Goal: Task Accomplishment & Management: Complete application form

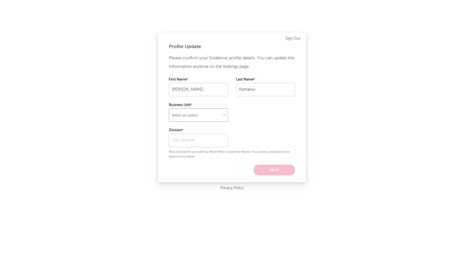
click at [205, 114] on select "Select an option" at bounding box center [198, 115] width 59 height 13
select select "tech"
click at [169, 109] on select "Select an option" at bounding box center [198, 115] width 59 height 13
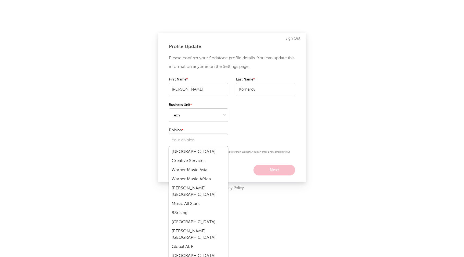
click at [197, 139] on input "text" at bounding box center [198, 140] width 59 height 13
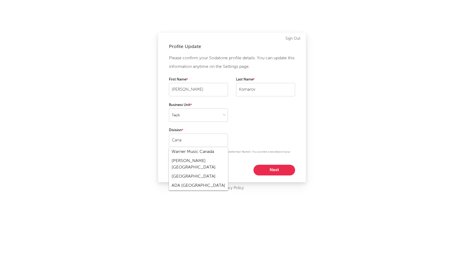
click at [186, 152] on div "Warner Music Canada" at bounding box center [198, 152] width 59 height 9
type input "Warner Music Canada"
click at [267, 170] on button "Next" at bounding box center [275, 170] width 42 height 11
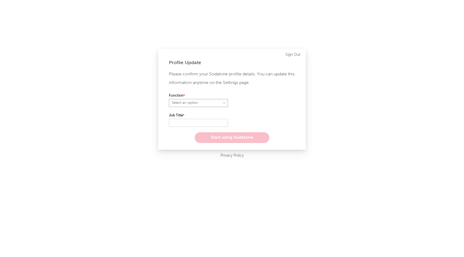
click at [195, 102] on select "Select an option" at bounding box center [198, 103] width 59 height 8
select select "other"
click at [169, 99] on select "Select an option" at bounding box center [198, 103] width 59 height 8
click at [194, 121] on input "text" at bounding box center [198, 123] width 59 height 8
type input "Software Engineer"
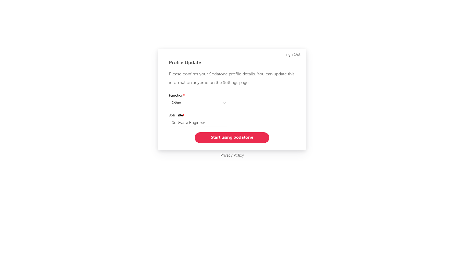
click at [254, 136] on button "Start using Sodatone" at bounding box center [232, 137] width 75 height 11
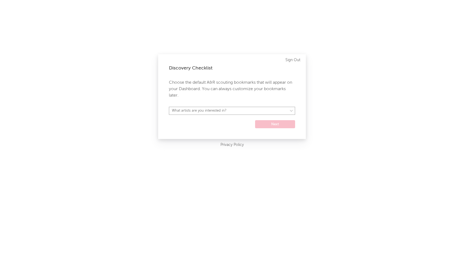
click at [219, 112] on select "What artists are you interested in? Argentina Asia General Australia Austria Be…" at bounding box center [232, 111] width 126 height 8
click at [213, 113] on select "What artists are you interested in? Argentina Asia General Australia Austria Be…" at bounding box center [232, 111] width 126 height 8
select select "12"
click at [169, 107] on select "What artists are you interested in? Argentina Asia General Australia Austria Be…" at bounding box center [232, 111] width 126 height 8
click at [269, 124] on button "Next" at bounding box center [275, 124] width 40 height 8
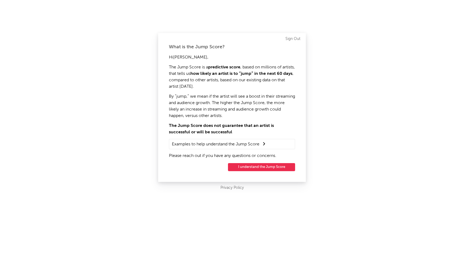
click at [242, 168] on button "I understand the Jump Score" at bounding box center [261, 167] width 67 height 8
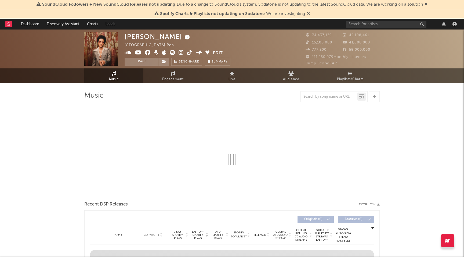
select select "6m"
